Goal: Task Accomplishment & Management: Use online tool/utility

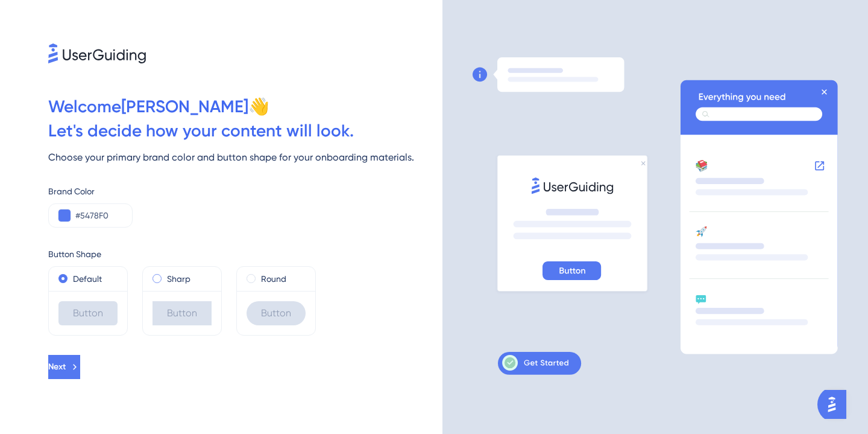
click at [159, 274] on span at bounding box center [157, 278] width 9 height 9
click at [165, 276] on input "radio" at bounding box center [165, 276] width 0 height 0
click at [62, 280] on span at bounding box center [62, 278] width 9 height 9
click at [71, 276] on input "radio" at bounding box center [71, 276] width 0 height 0
click at [254, 277] on span at bounding box center [251, 278] width 9 height 9
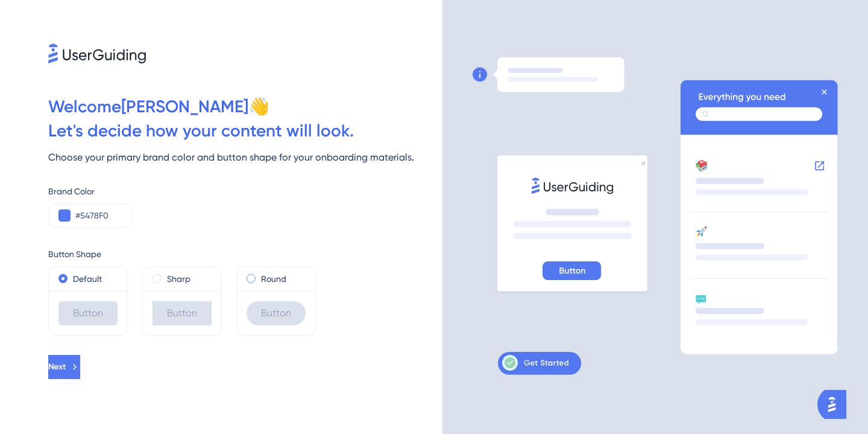
click at [259, 276] on input "radio" at bounding box center [259, 276] width 0 height 0
click at [161, 275] on div "Sharp" at bounding box center [182, 278] width 59 height 14
click at [54, 280] on div "Default" at bounding box center [88, 279] width 78 height 24
click at [58, 279] on span at bounding box center [62, 278] width 9 height 9
click at [71, 276] on input "radio" at bounding box center [71, 276] width 0 height 0
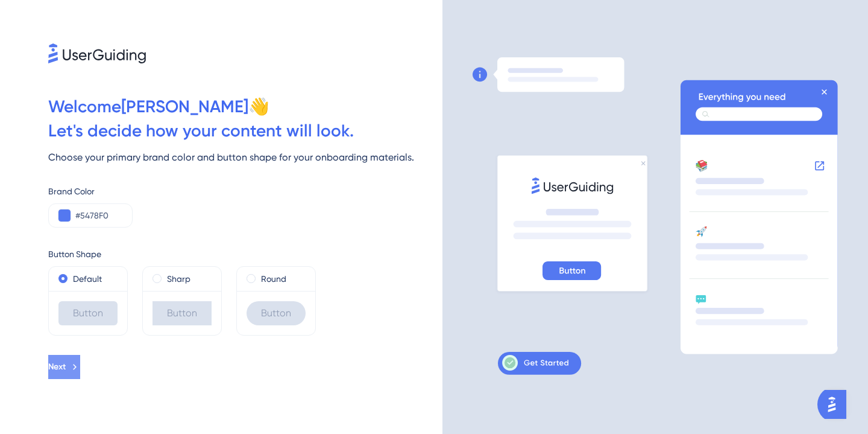
click at [66, 362] on span "Next" at bounding box center [56, 366] width 17 height 14
